Goal: Task Accomplishment & Management: Use online tool/utility

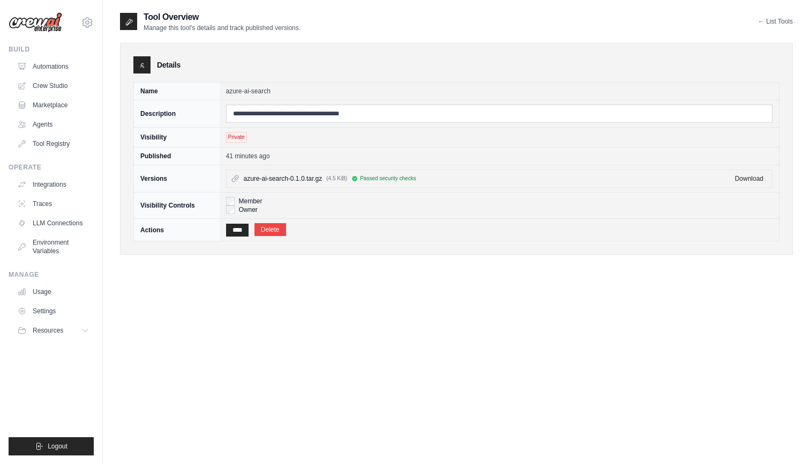
click at [412, 330] on div "**********" at bounding box center [456, 243] width 673 height 464
click at [59, 84] on link "Crew Studio" at bounding box center [54, 85] width 81 height 17
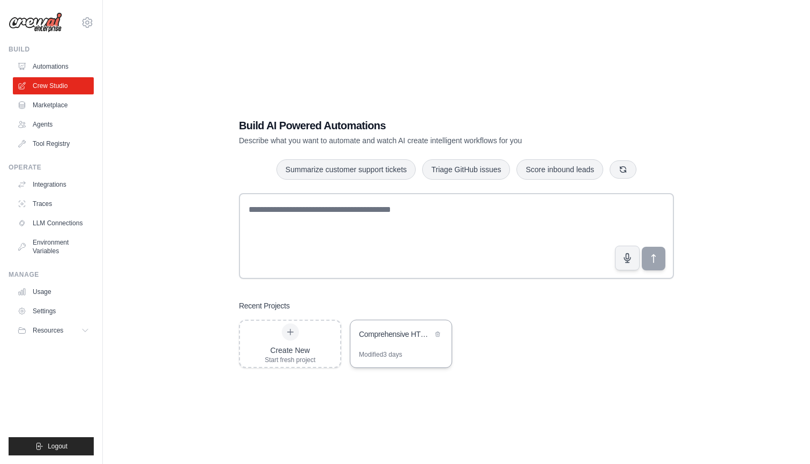
click at [430, 354] on div "Modified 3 days" at bounding box center [401, 358] width 101 height 17
click at [300, 333] on div "Create New Start fresh project" at bounding box center [290, 343] width 51 height 41
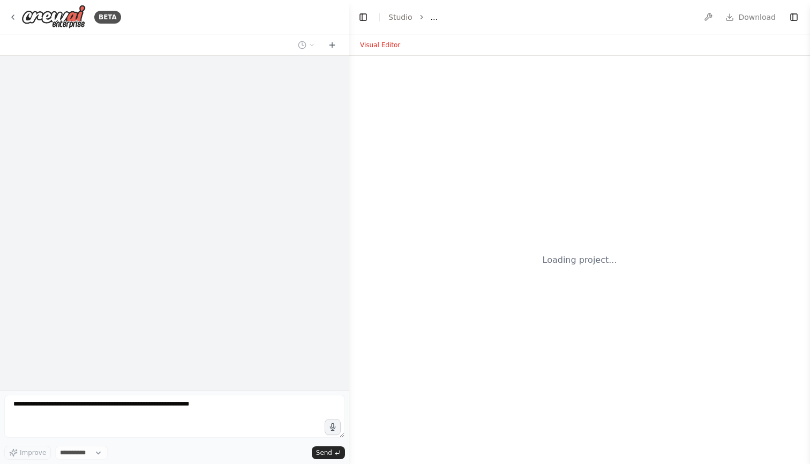
select select "****"
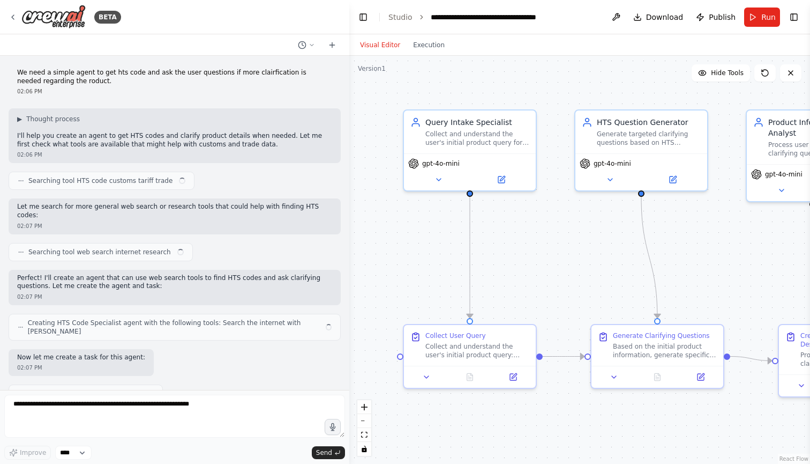
scroll to position [7022, 0]
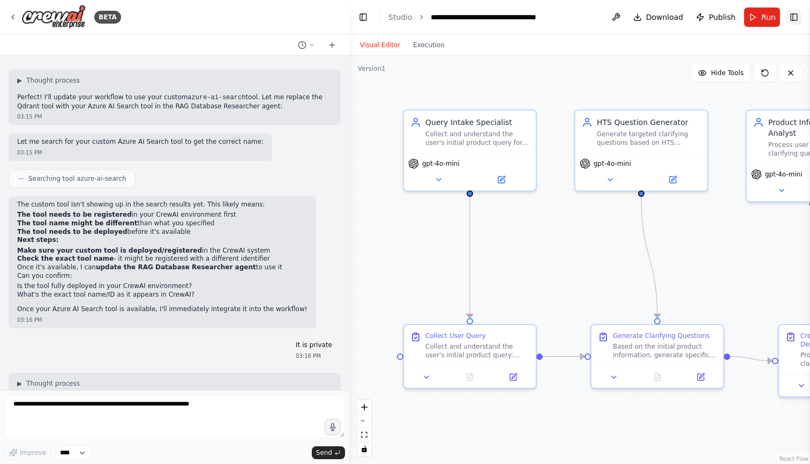
click at [794, 18] on button "Toggle Right Sidebar" at bounding box center [794, 17] width 15 height 15
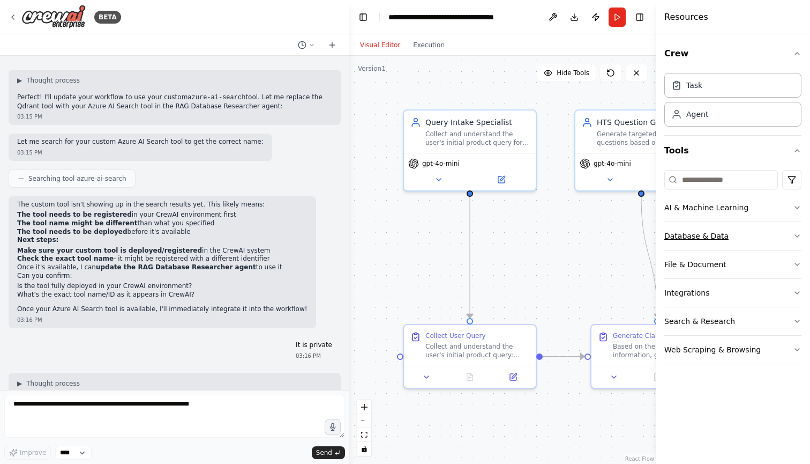
click at [712, 230] on button "Database & Data" at bounding box center [733, 236] width 137 height 28
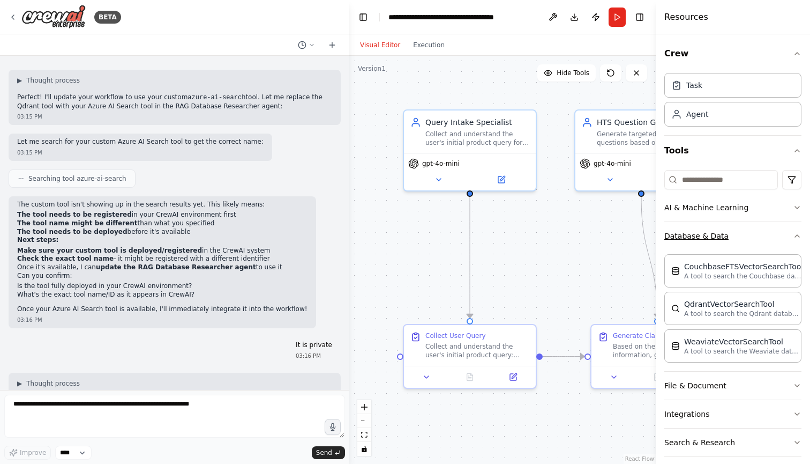
click at [712, 230] on button "Database & Data" at bounding box center [733, 236] width 137 height 28
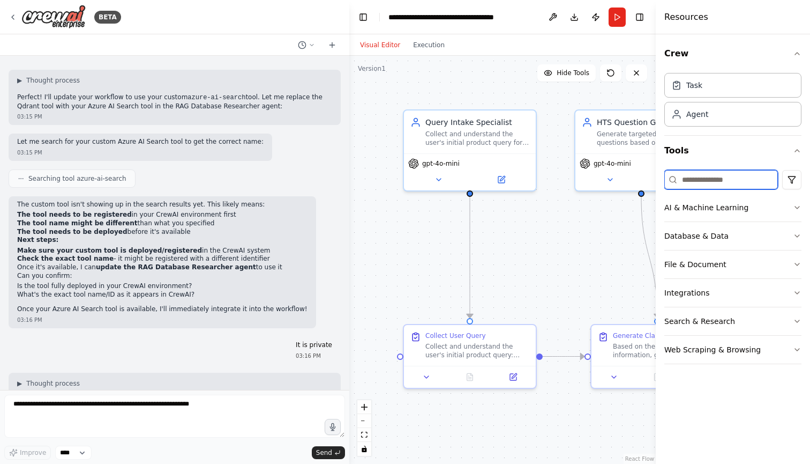
click at [709, 176] on input at bounding box center [722, 179] width 114 height 19
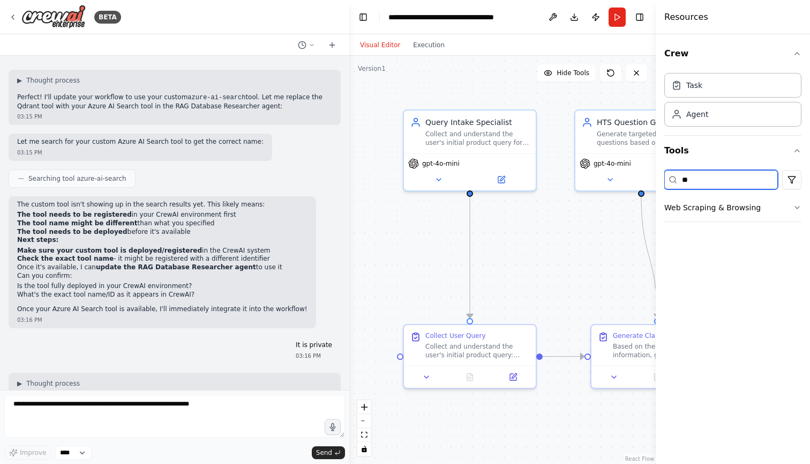
type input "***"
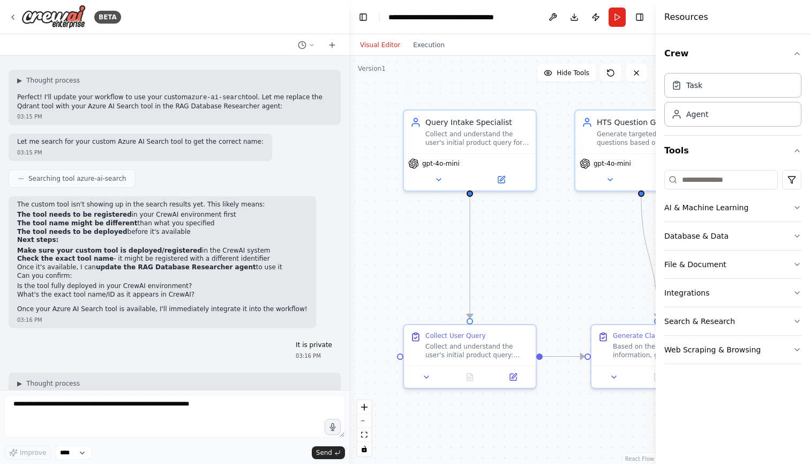
click at [384, 426] on div ".deletable-edge-delete-btn { width: 20px; height: 20px; border: 0px solid #ffff…" at bounding box center [502, 260] width 307 height 408
click at [364, 405] on icon "zoom in" at bounding box center [364, 407] width 6 height 6
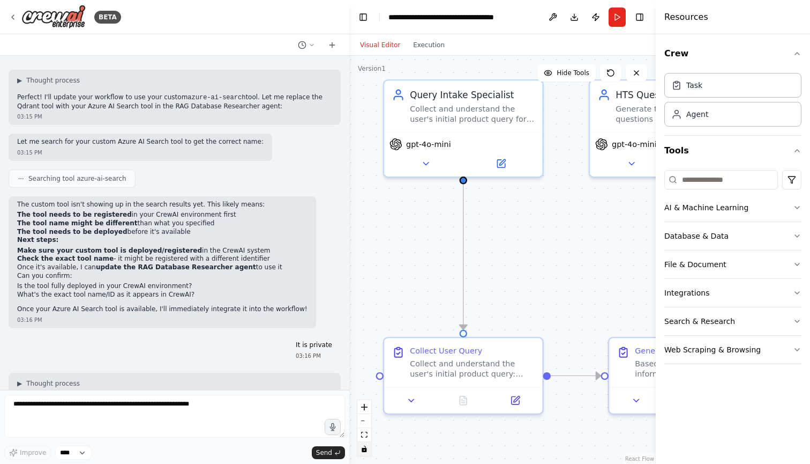
click at [363, 450] on icon "toggle interactivity" at bounding box center [364, 448] width 5 height 6
click at [364, 436] on icon "fit view" at bounding box center [364, 434] width 6 height 6
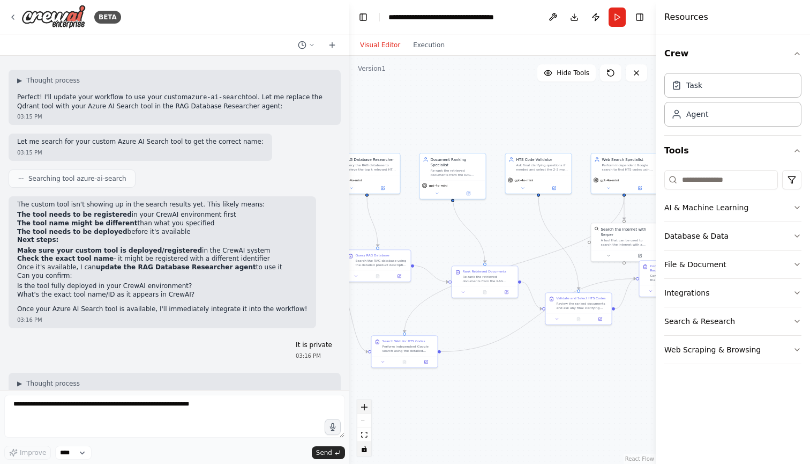
drag, startPoint x: 467, startPoint y: 411, endPoint x: 368, endPoint y: 411, distance: 99.7
click at [368, 411] on div ".deletable-edge-delete-btn { width: 20px; height: 20px; border: 0px solid #ffff…" at bounding box center [502, 260] width 307 height 408
click at [690, 204] on button "AI & Machine Learning" at bounding box center [733, 207] width 137 height 28
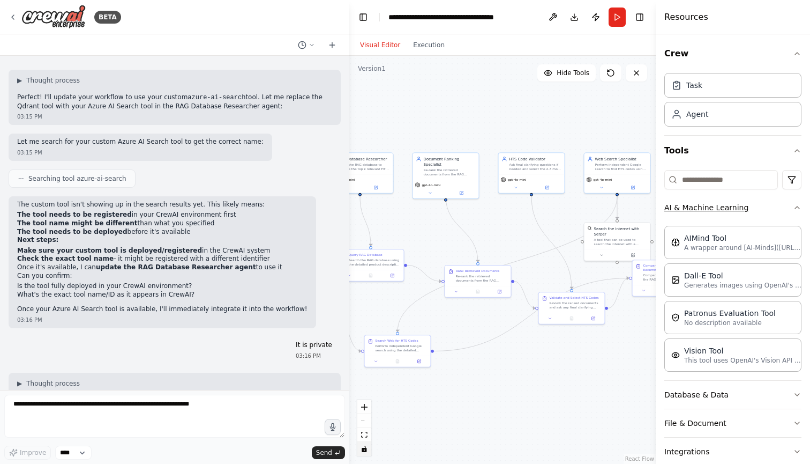
click at [690, 204] on button "AI & Machine Learning" at bounding box center [733, 207] width 137 height 28
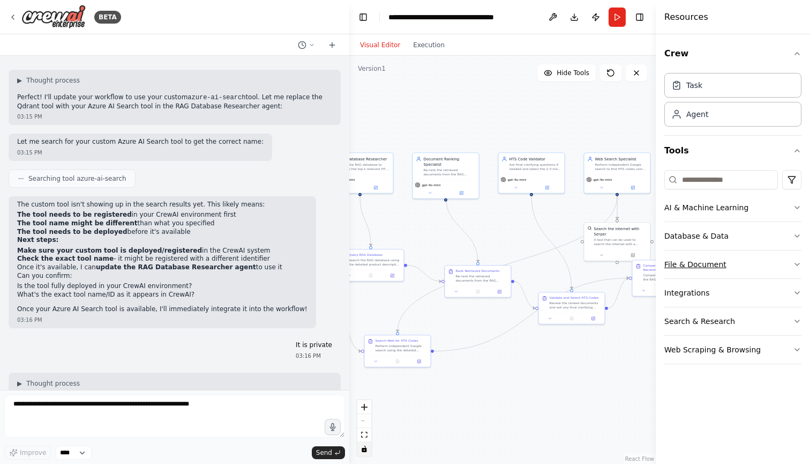
click at [676, 260] on button "File & Document" at bounding box center [733, 264] width 137 height 28
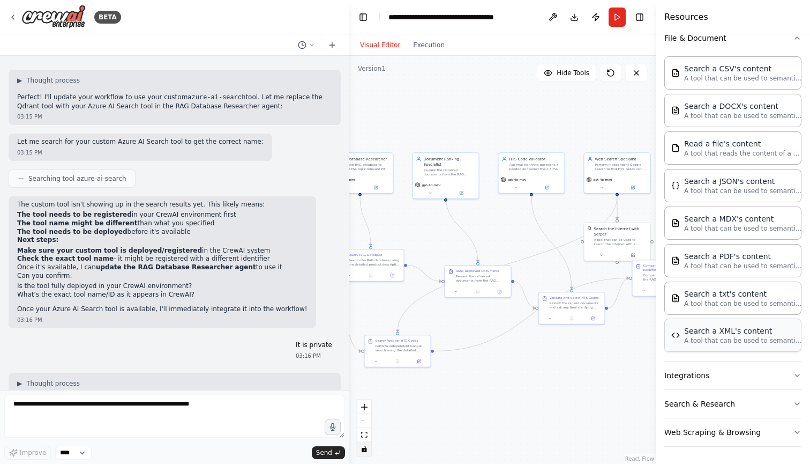
scroll to position [226, 0]
click at [682, 369] on button "Integrations" at bounding box center [733, 375] width 137 height 28
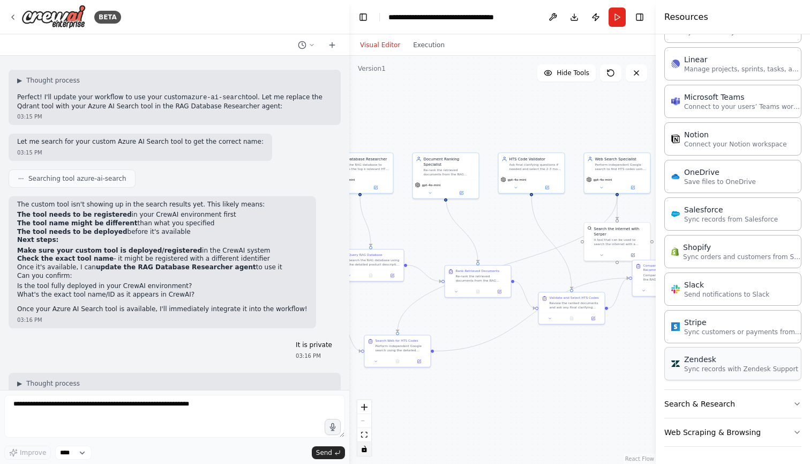
scroll to position [985, 0]
click at [695, 395] on button "Search & Research" at bounding box center [733, 404] width 137 height 28
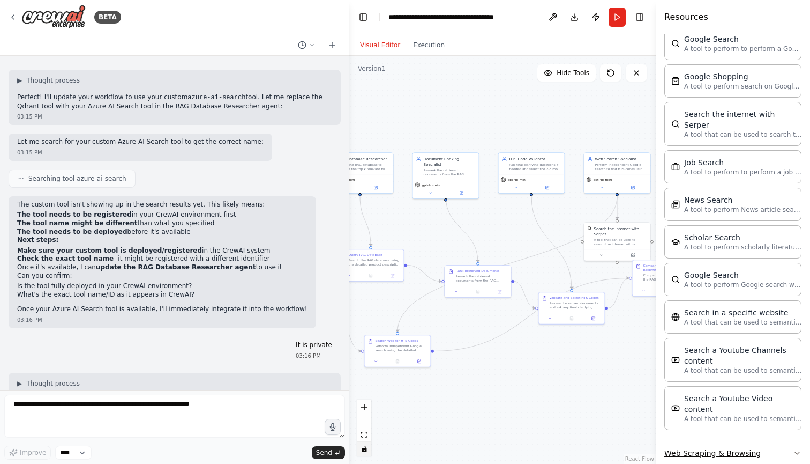
scroll to position [1530, 0]
click at [696, 439] on button "Web Scraping & Browsing" at bounding box center [733, 453] width 137 height 28
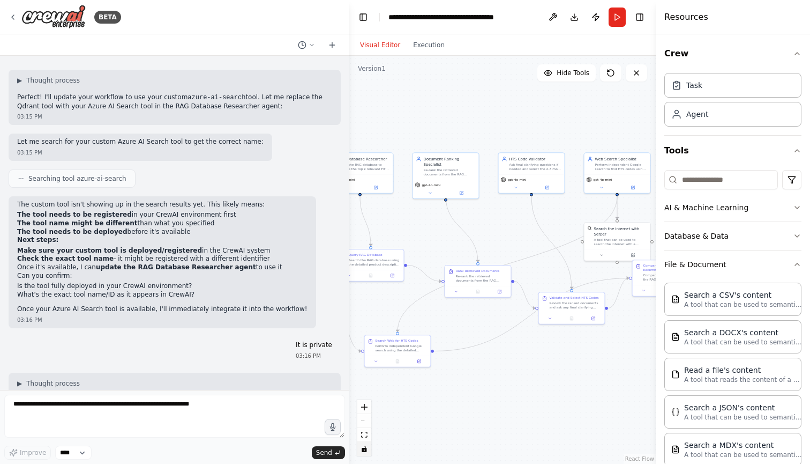
scroll to position [0, 0]
click at [332, 45] on icon at bounding box center [332, 44] width 0 height 5
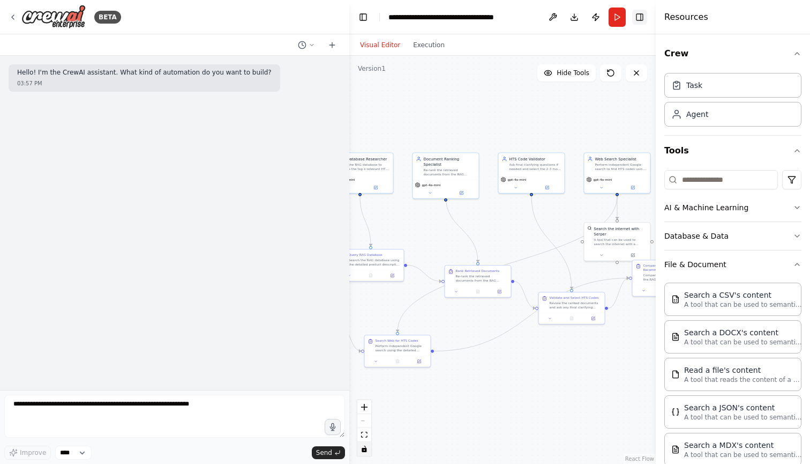
click at [640, 21] on button "Toggle Right Sidebar" at bounding box center [639, 17] width 15 height 15
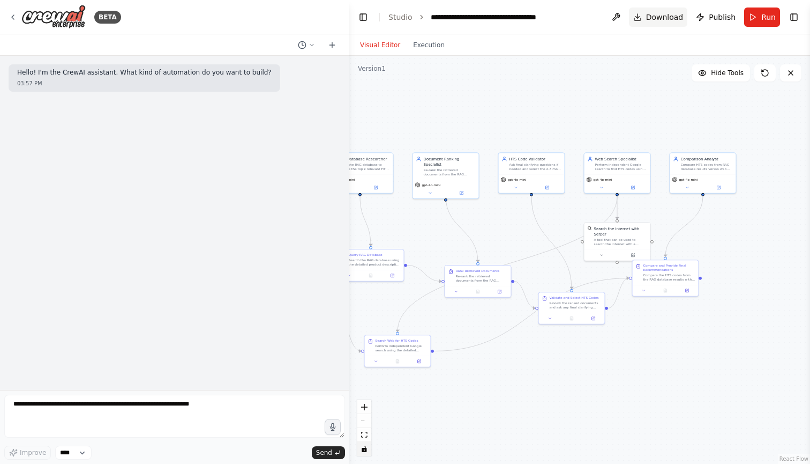
click at [667, 18] on span "Download" at bounding box center [665, 17] width 38 height 11
click at [12, 16] on icon at bounding box center [13, 17] width 2 height 4
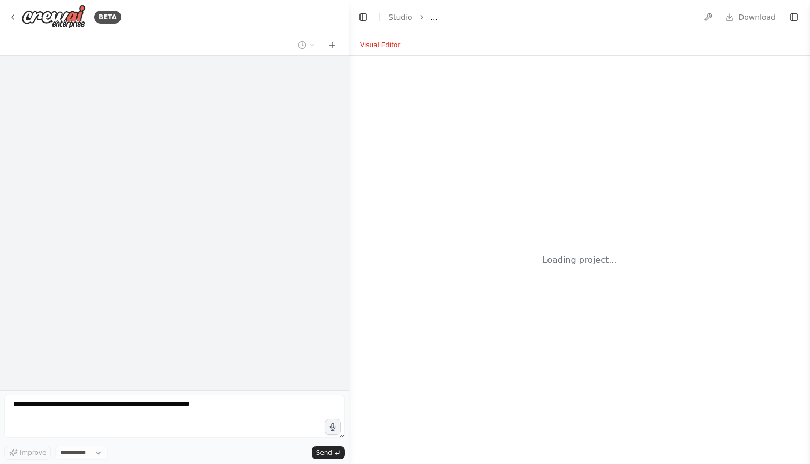
select select "****"
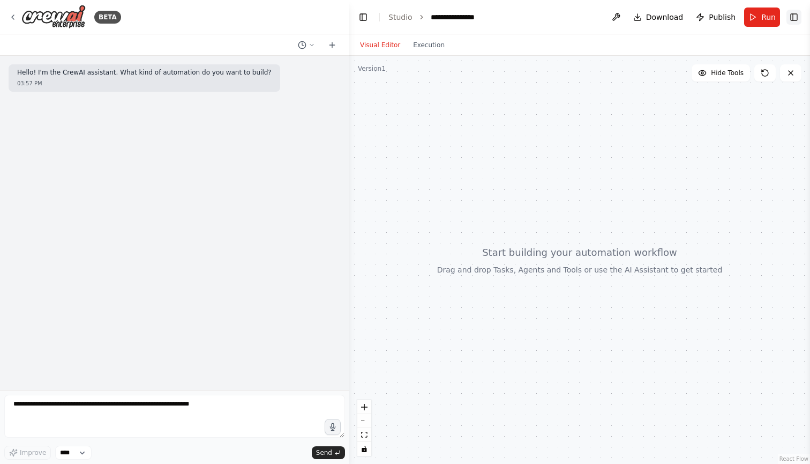
click at [793, 21] on button "Toggle Right Sidebar" at bounding box center [794, 17] width 15 height 15
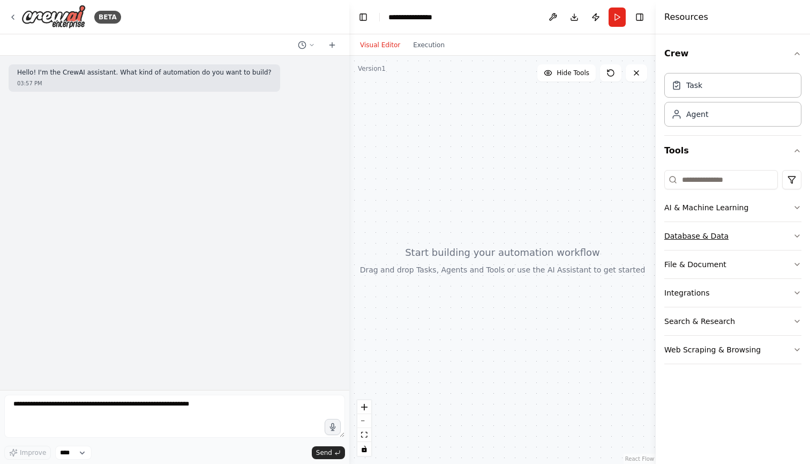
click at [711, 245] on button "Database & Data" at bounding box center [733, 236] width 137 height 28
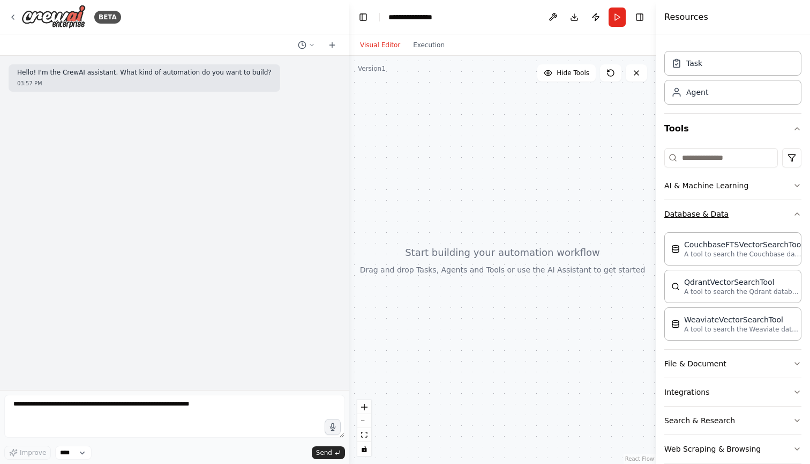
click at [709, 216] on button "Database & Data" at bounding box center [733, 214] width 137 height 28
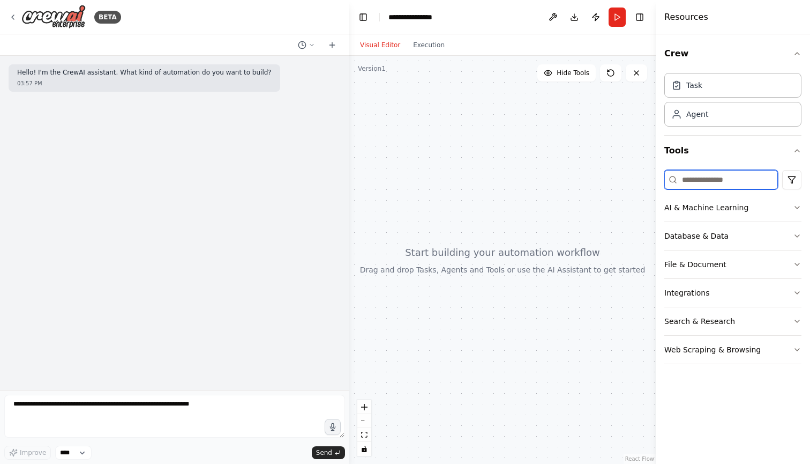
click at [703, 179] on input at bounding box center [722, 179] width 114 height 19
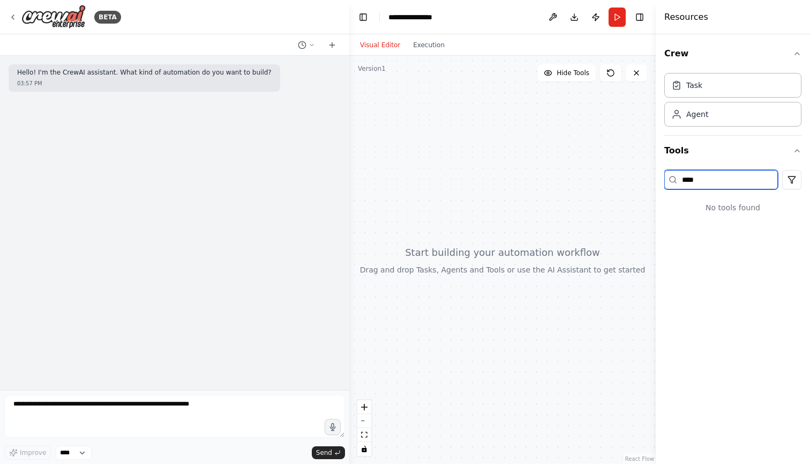
type input "*****"
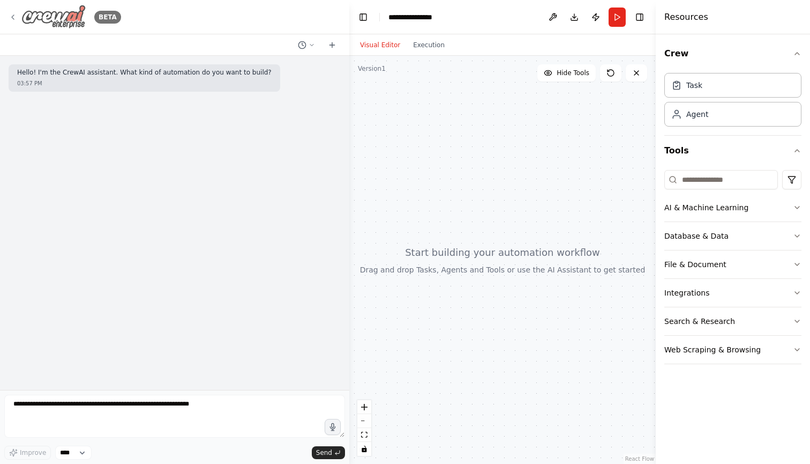
click at [19, 16] on div "BETA" at bounding box center [65, 17] width 113 height 24
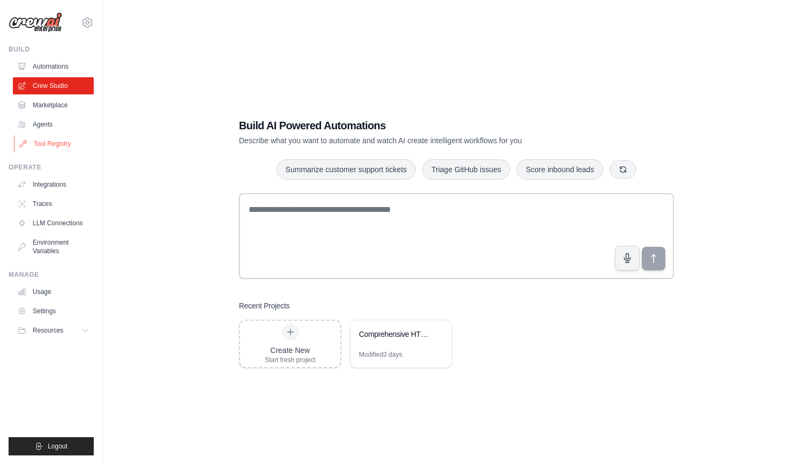
click at [51, 145] on link "Tool Registry" at bounding box center [54, 143] width 81 height 17
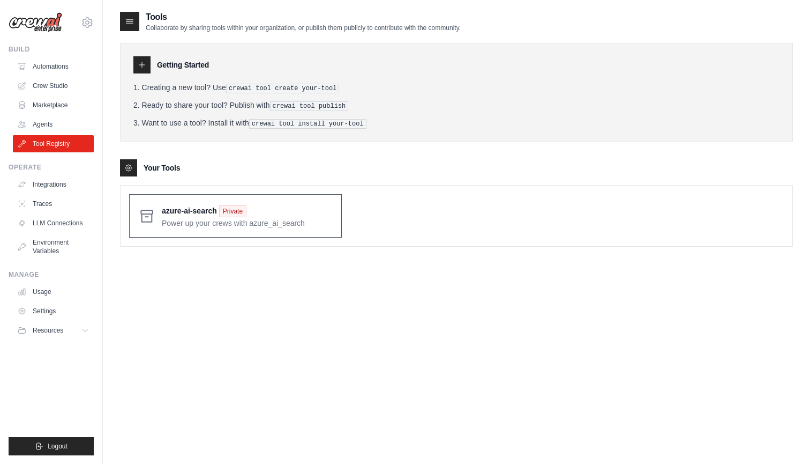
click at [279, 219] on span at bounding box center [247, 215] width 171 height 25
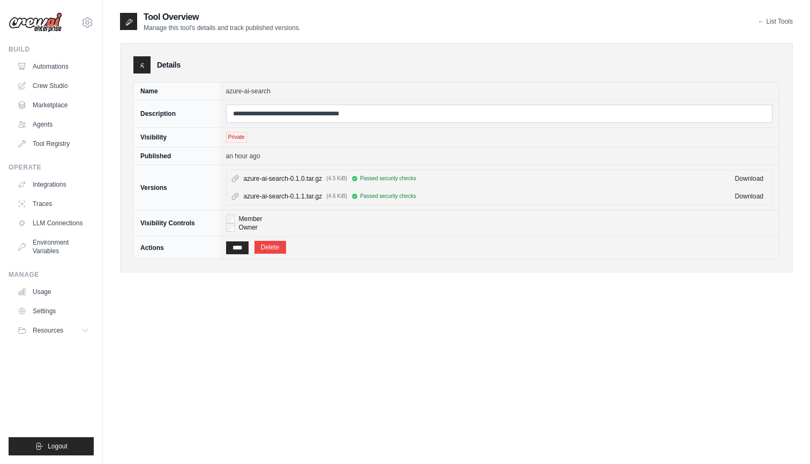
click at [446, 377] on div "**********" at bounding box center [456, 243] width 673 height 464
click at [253, 178] on span "azure-ai-search-0.1.0.tar.gz" at bounding box center [283, 178] width 79 height 9
click at [54, 87] on link "Crew Studio" at bounding box center [54, 85] width 81 height 17
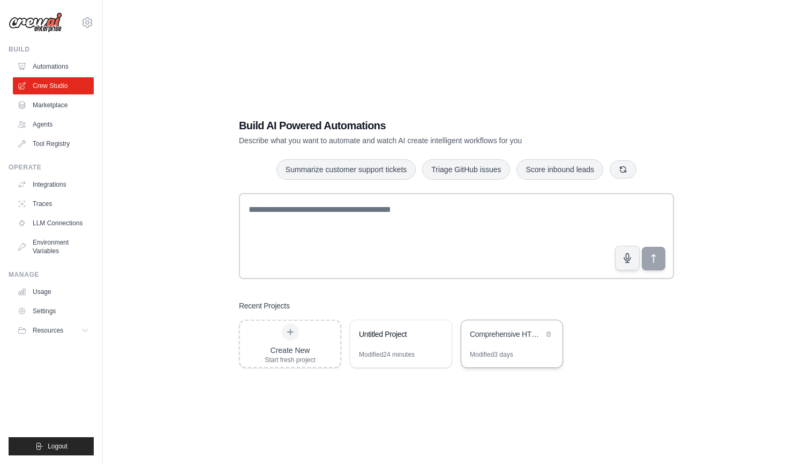
click at [490, 365] on div "Modified 3 days" at bounding box center [511, 358] width 101 height 17
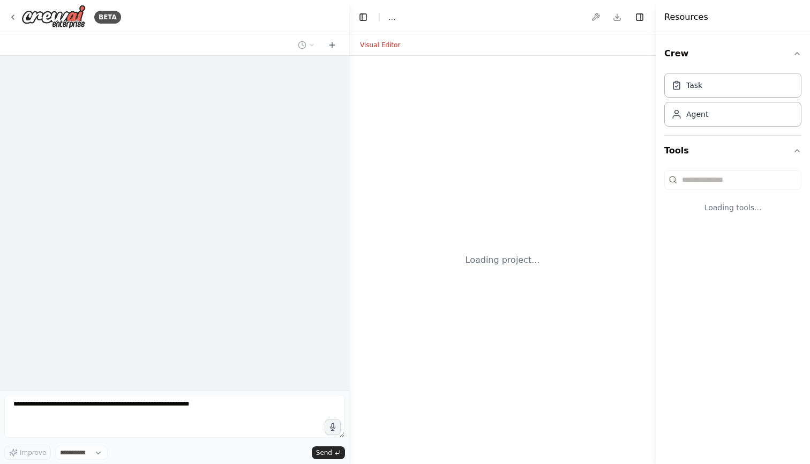
select select "****"
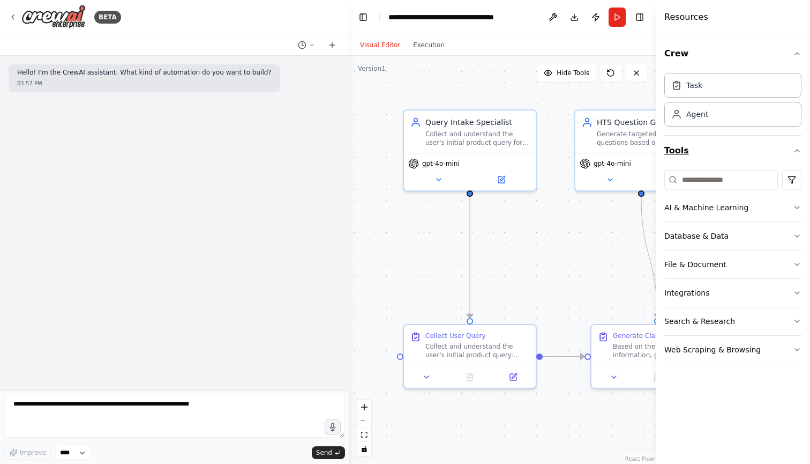
click at [796, 158] on button "Tools" at bounding box center [733, 151] width 137 height 30
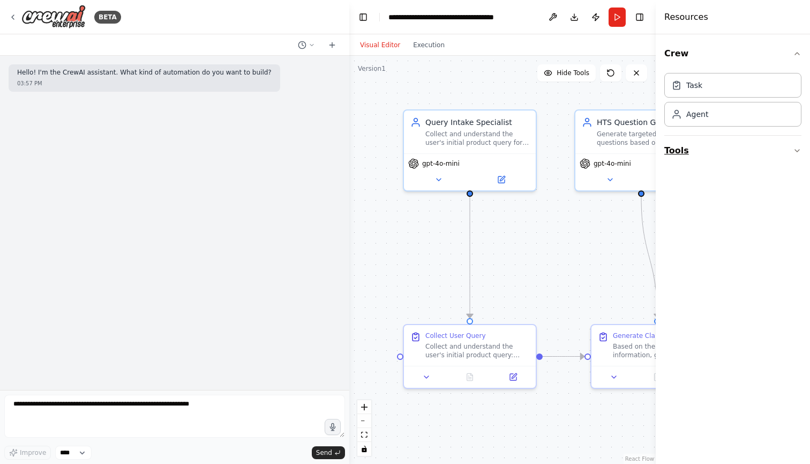
click at [796, 151] on icon "button" at bounding box center [797, 150] width 9 height 9
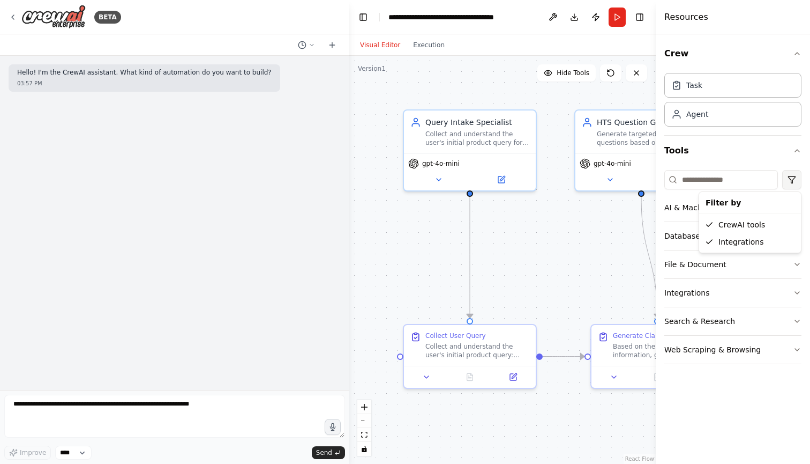
click at [796, 179] on html "**********" at bounding box center [405, 232] width 810 height 464
click at [757, 225] on div "CrewAI tools" at bounding box center [751, 224] width 98 height 17
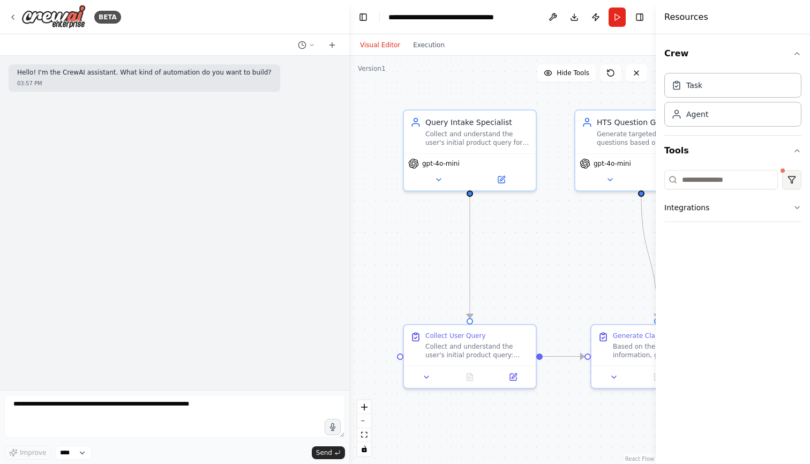
click at [792, 177] on html "**********" at bounding box center [405, 232] width 810 height 464
click at [762, 220] on div "CrewAI tools" at bounding box center [751, 224] width 98 height 17
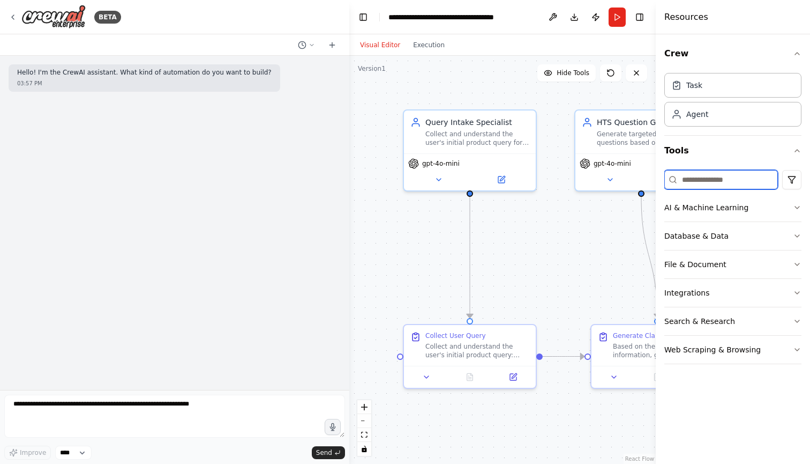
click at [704, 173] on input at bounding box center [722, 179] width 114 height 19
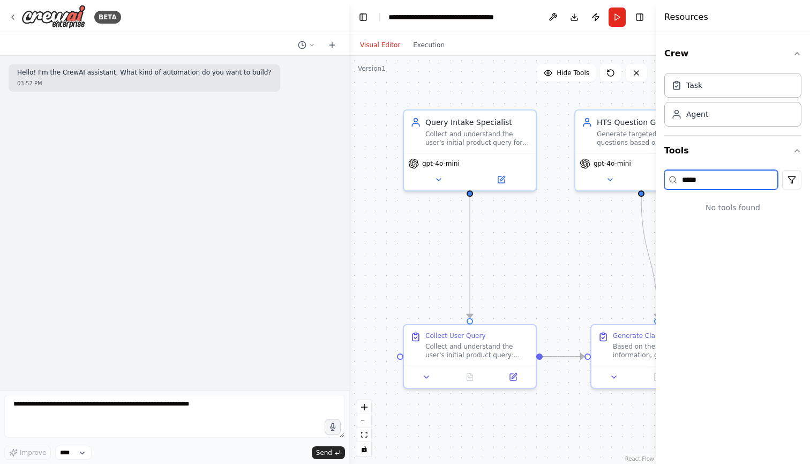
type input "*****"
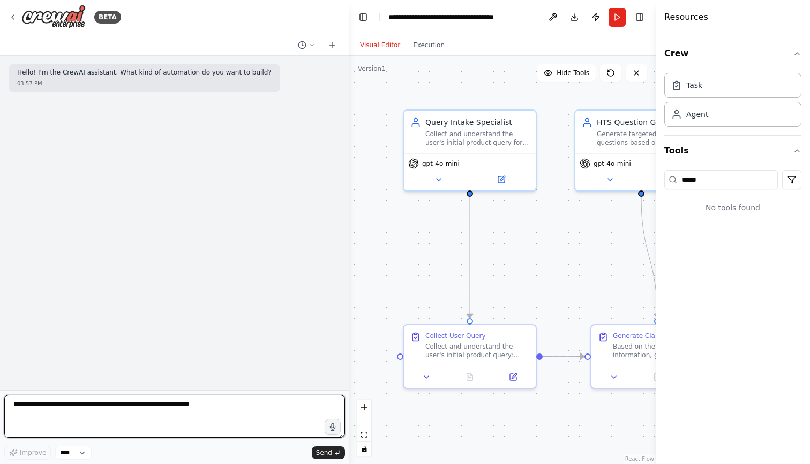
click at [144, 414] on textarea at bounding box center [174, 415] width 341 height 43
type textarea "**********"
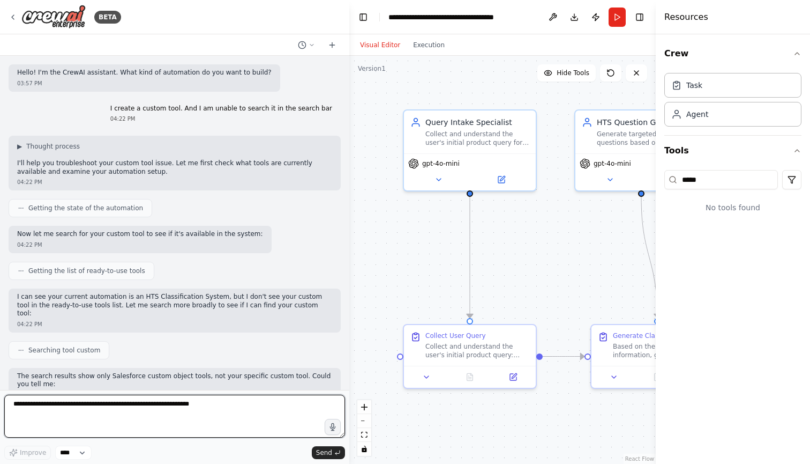
scroll to position [69, 0]
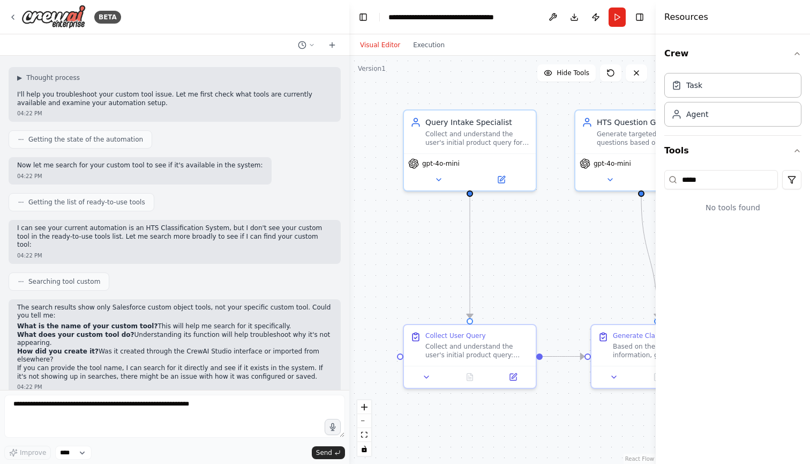
click at [295, 187] on div "Hello! I'm the CrewAI assistant. What kind of automation do you want to build? …" at bounding box center [174, 223] width 349 height 334
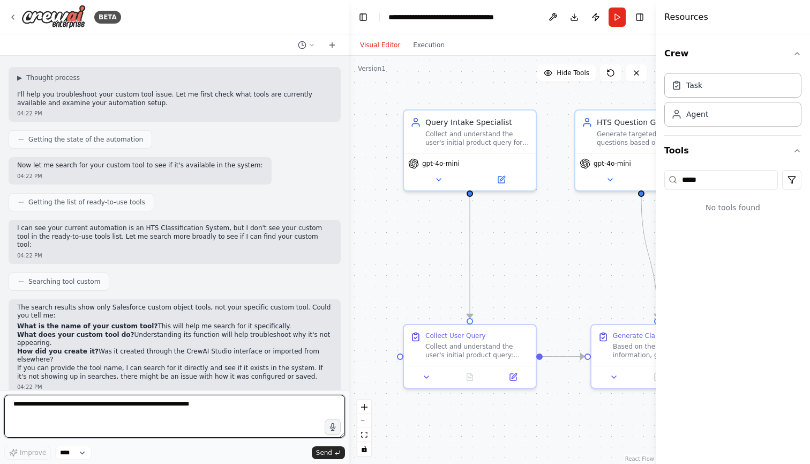
click at [162, 420] on textarea at bounding box center [174, 415] width 341 height 43
type textarea "**********"
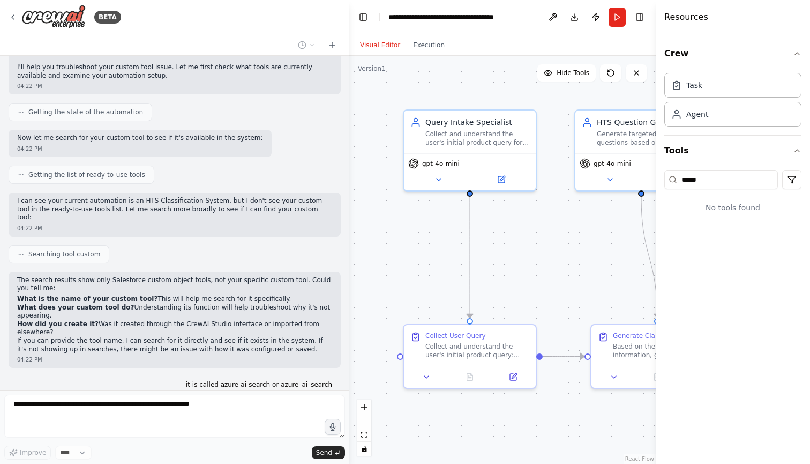
scroll to position [132, 0]
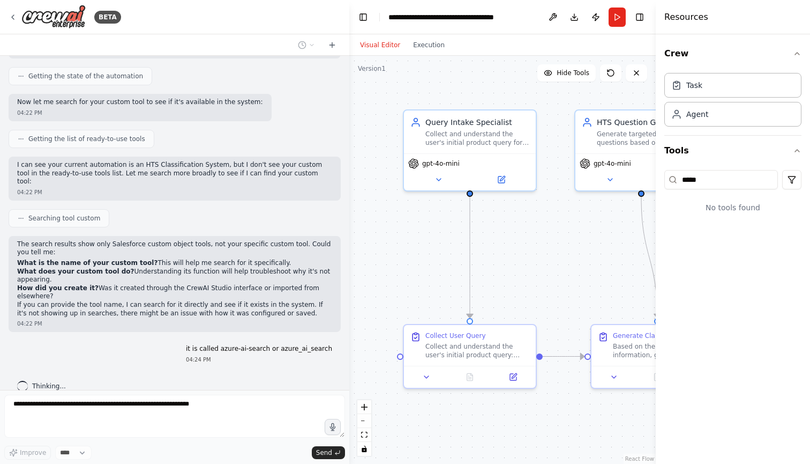
click at [221, 188] on div "04:22 PM" at bounding box center [174, 192] width 315 height 8
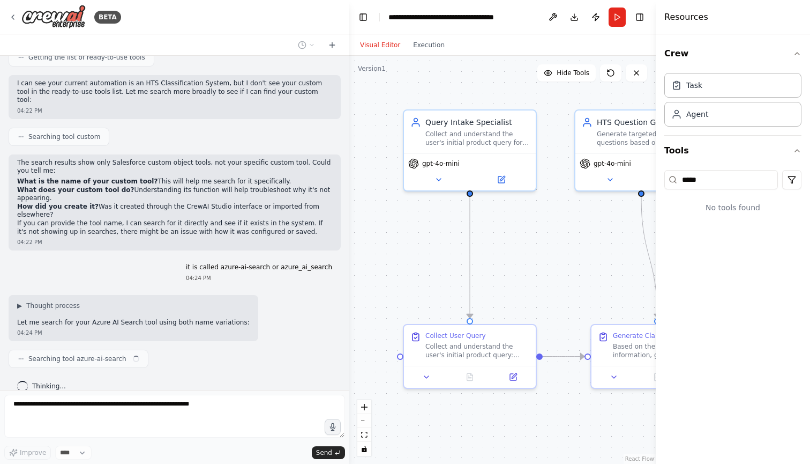
scroll to position [193, 0]
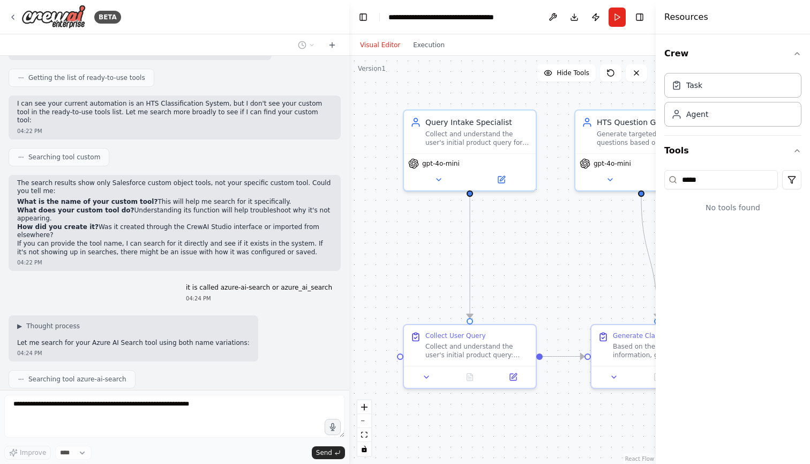
click at [221, 181] on p "The search results show only Salesforce custom object tools, not your specific …" at bounding box center [174, 187] width 315 height 17
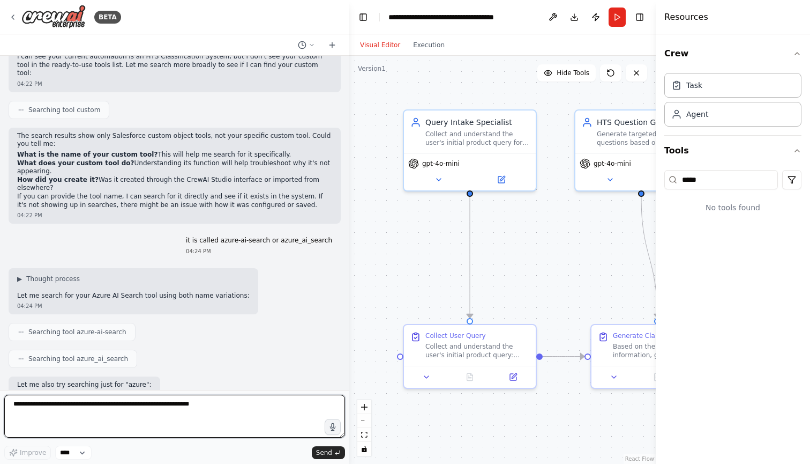
scroll to position [489, 0]
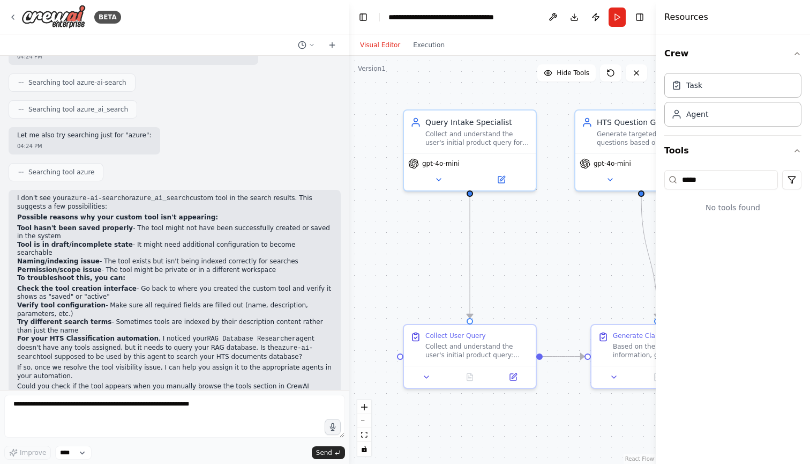
click at [256, 224] on li "Tool hasn't been saved properly - The tool might not have been successfully cre…" at bounding box center [174, 232] width 315 height 17
click at [262, 147] on div "Hello! I'm the CrewAI assistant. What kind of automation do you want to build? …" at bounding box center [174, 223] width 349 height 334
click at [262, 224] on li "Tool hasn't been saved properly - The tool might not have been successfully cre…" at bounding box center [174, 232] width 315 height 17
click at [259, 166] on div "Searching tool azure" at bounding box center [175, 172] width 332 height 18
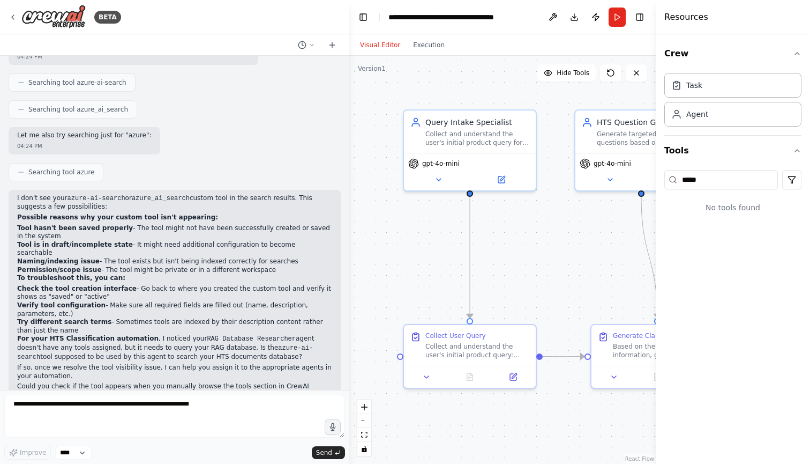
click at [259, 166] on div "Searching tool azure" at bounding box center [175, 172] width 332 height 18
click at [295, 127] on div "Let me also try searching just for "azure": 04:24 PM" at bounding box center [175, 140] width 332 height 27
click at [242, 147] on div "Hello! I'm the CrewAI assistant. What kind of automation do you want to build? …" at bounding box center [174, 223] width 349 height 334
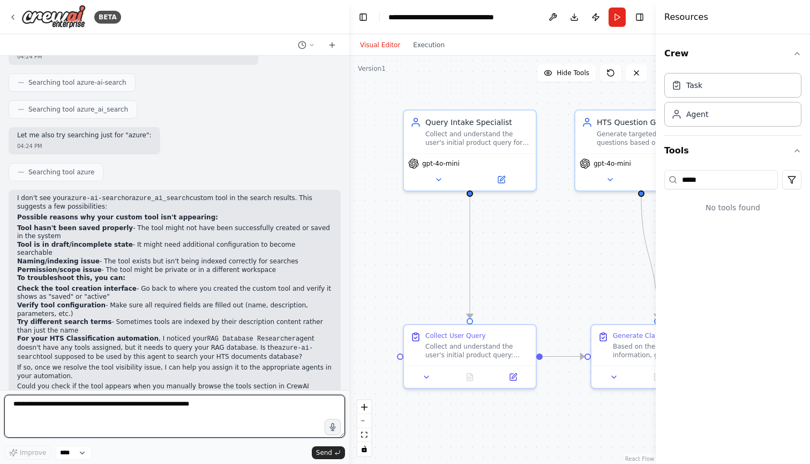
click at [169, 412] on textarea at bounding box center [174, 415] width 341 height 43
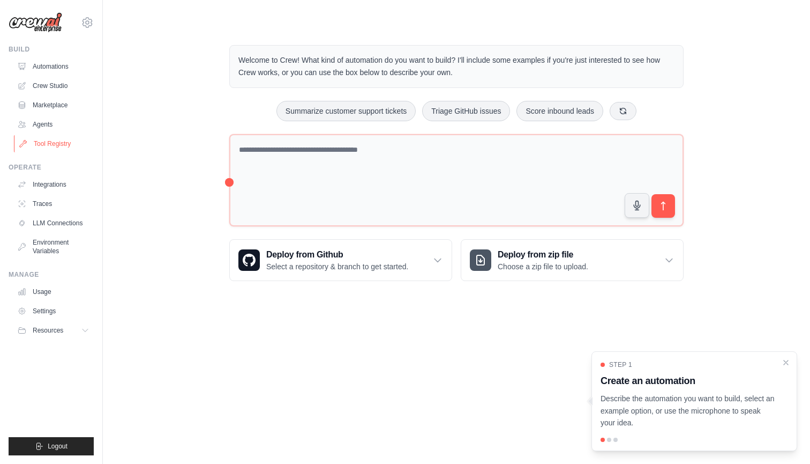
click at [52, 141] on link "Tool Registry" at bounding box center [54, 143] width 81 height 17
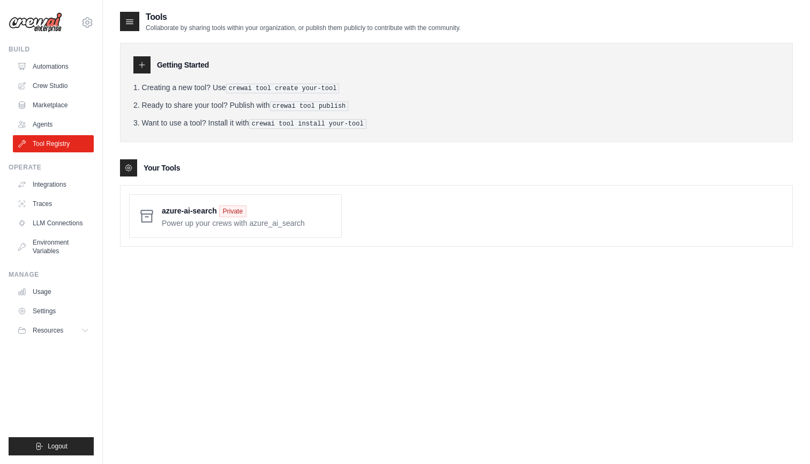
click at [272, 285] on div "Tools Collaborate by sharing tools within your organization, or publish them pu…" at bounding box center [456, 243] width 673 height 464
click at [123, 21] on div at bounding box center [129, 21] width 19 height 19
click at [129, 21] on icon at bounding box center [129, 21] width 11 height 11
click at [146, 64] on div at bounding box center [141, 64] width 17 height 17
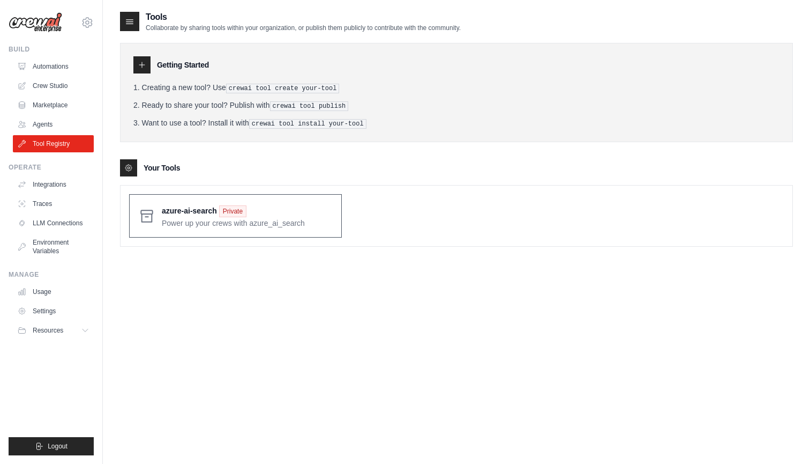
click at [198, 218] on span at bounding box center [247, 215] width 171 height 25
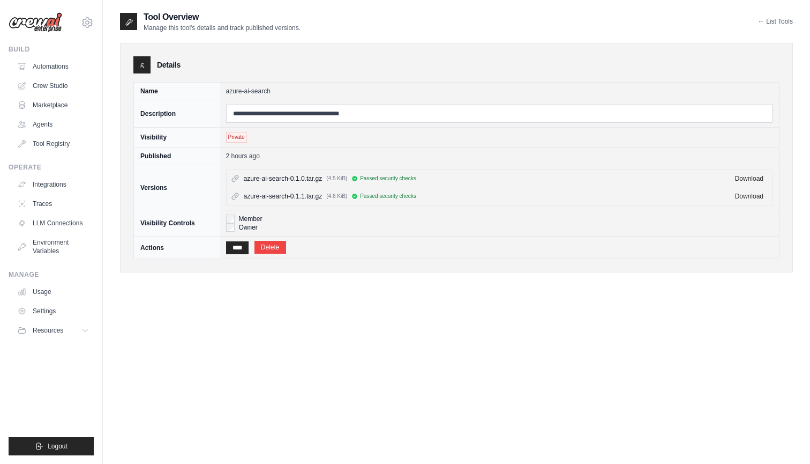
click at [222, 339] on div "**********" at bounding box center [456, 243] width 673 height 464
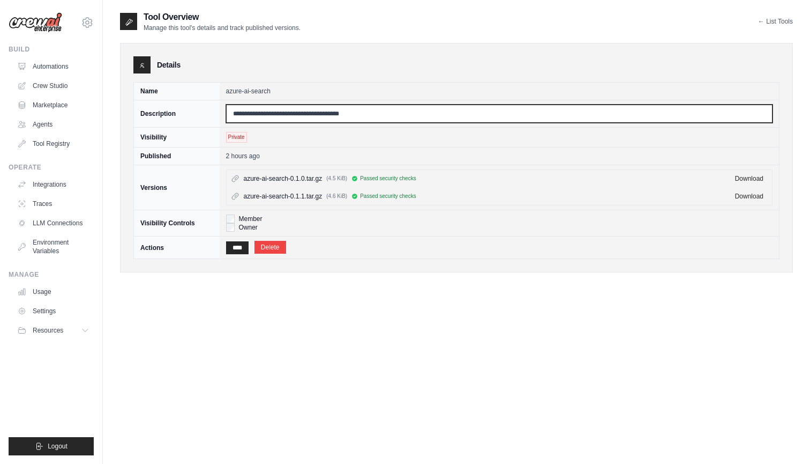
click at [367, 109] on input "**********" at bounding box center [499, 114] width 547 height 18
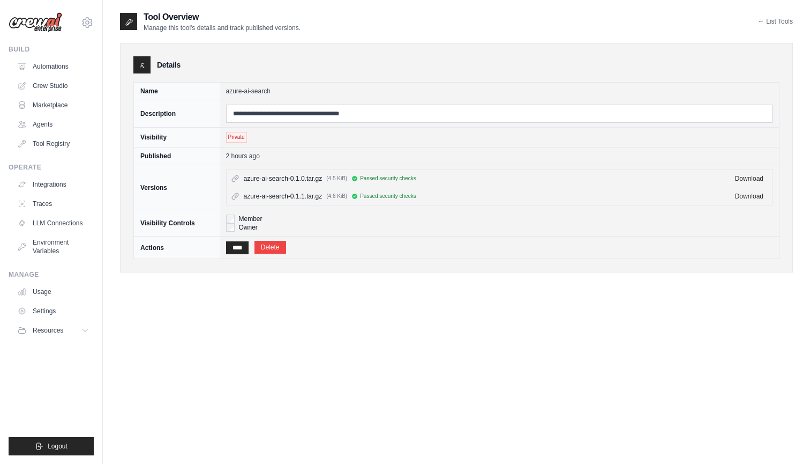
click at [355, 70] on div "Details" at bounding box center [456, 64] width 646 height 17
click at [435, 380] on div "**********" at bounding box center [456, 243] width 673 height 464
